Goal: Task Accomplishment & Management: Manage account settings

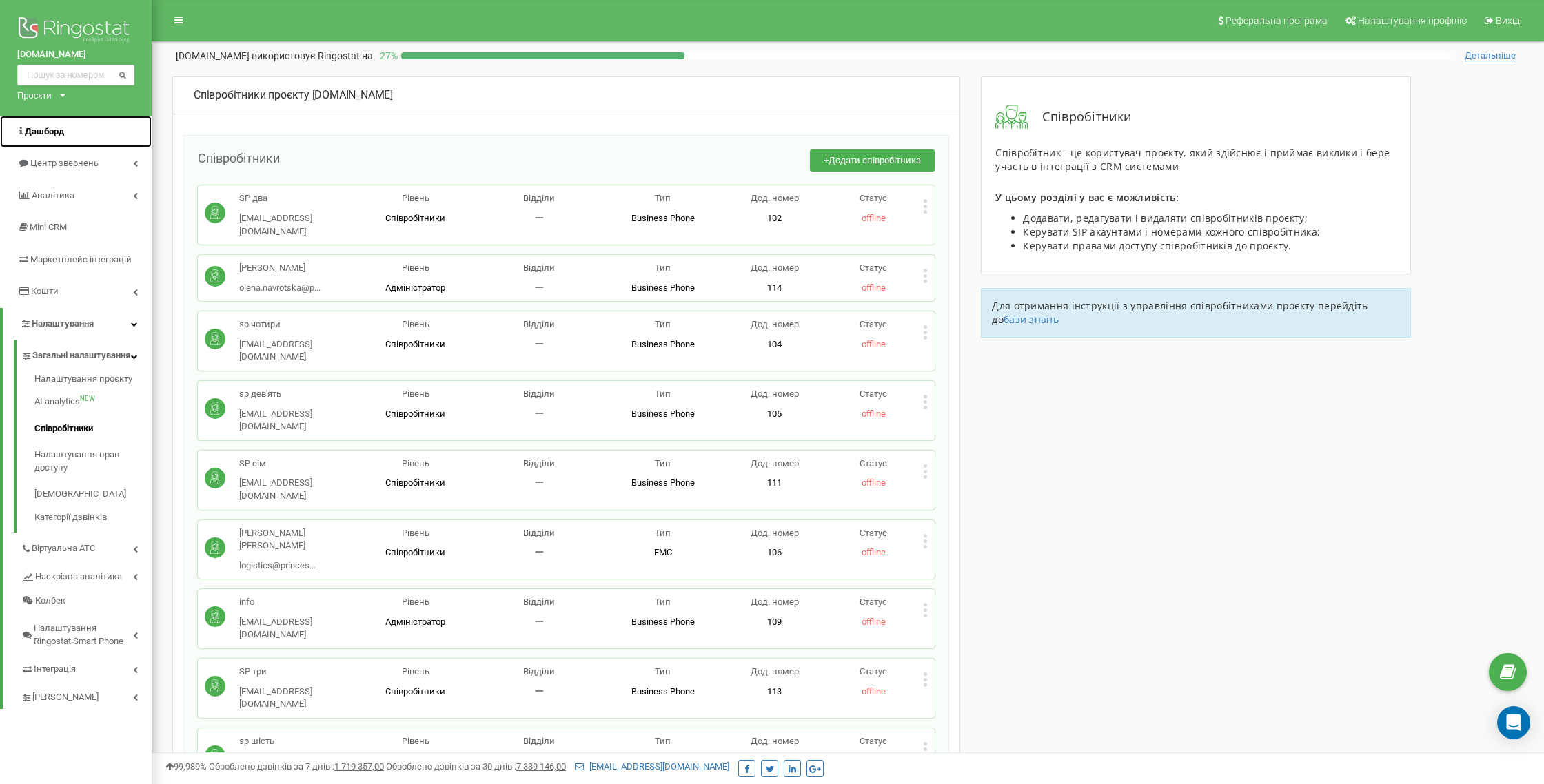
click at [60, 132] on span "Дашборд" at bounding box center [44, 131] width 39 height 10
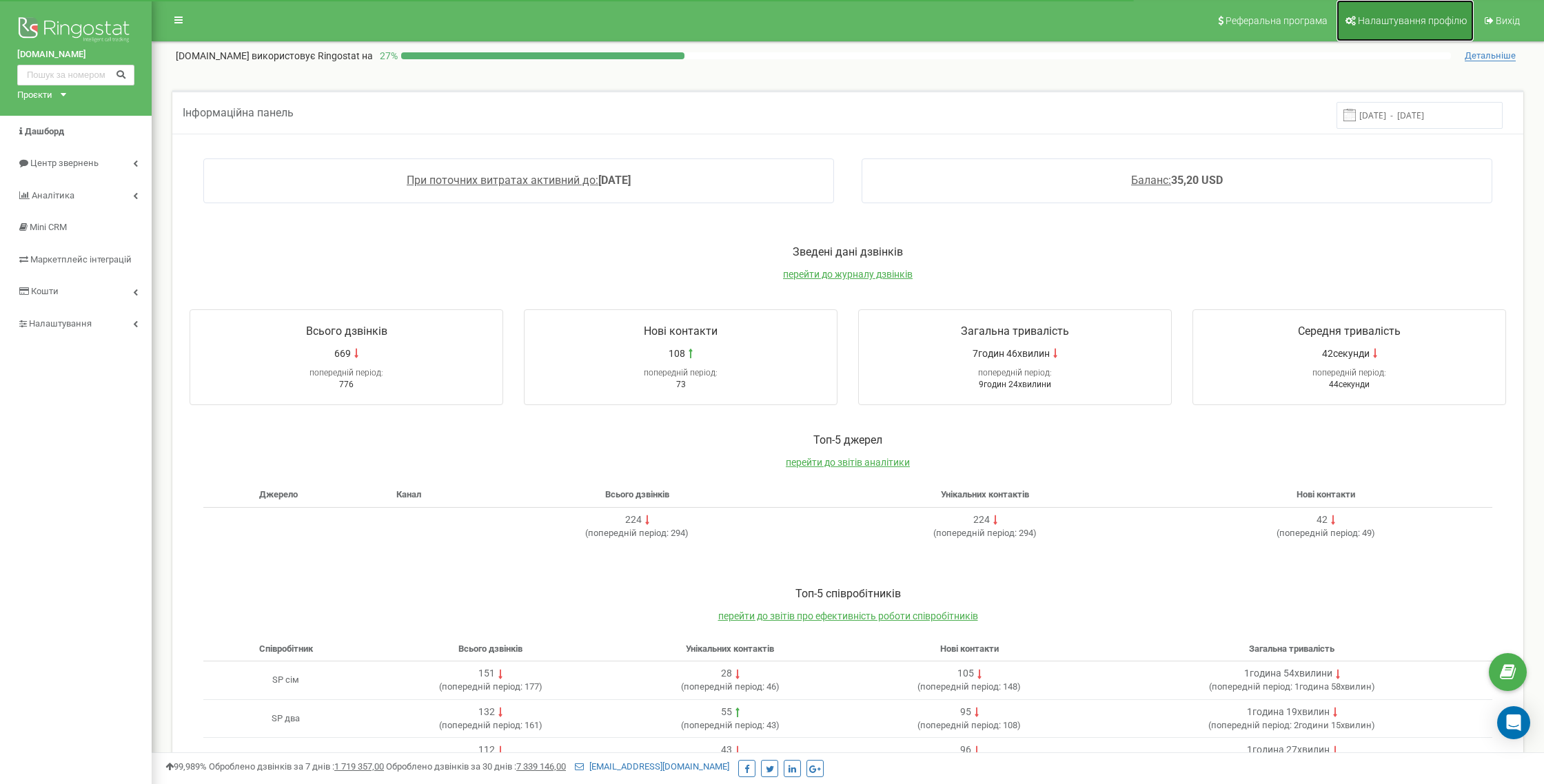
click at [1419, 29] on link "Налаштування профілю" at bounding box center [1404, 21] width 137 height 41
